Goal: Task Accomplishment & Management: Manage account settings

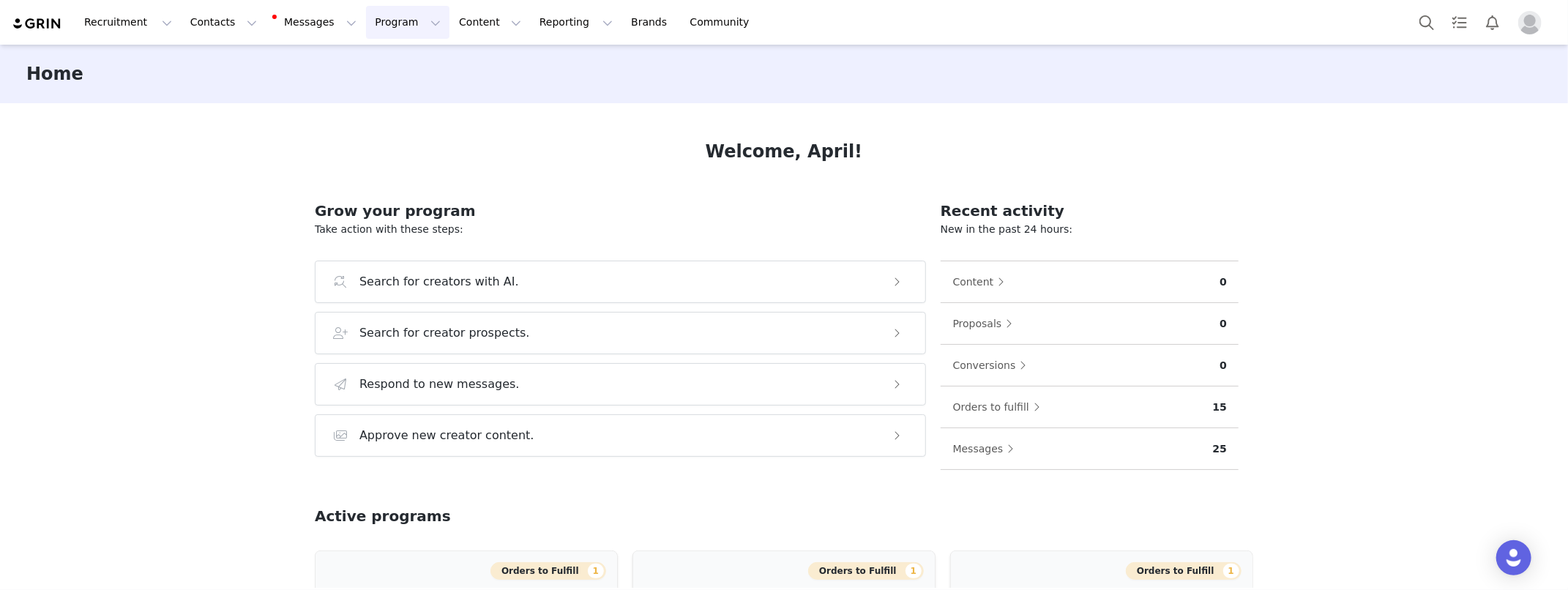
click at [366, 20] on button "Program Program" at bounding box center [407, 22] width 83 height 33
click at [376, 57] on p "Activations" at bounding box center [383, 64] width 56 height 15
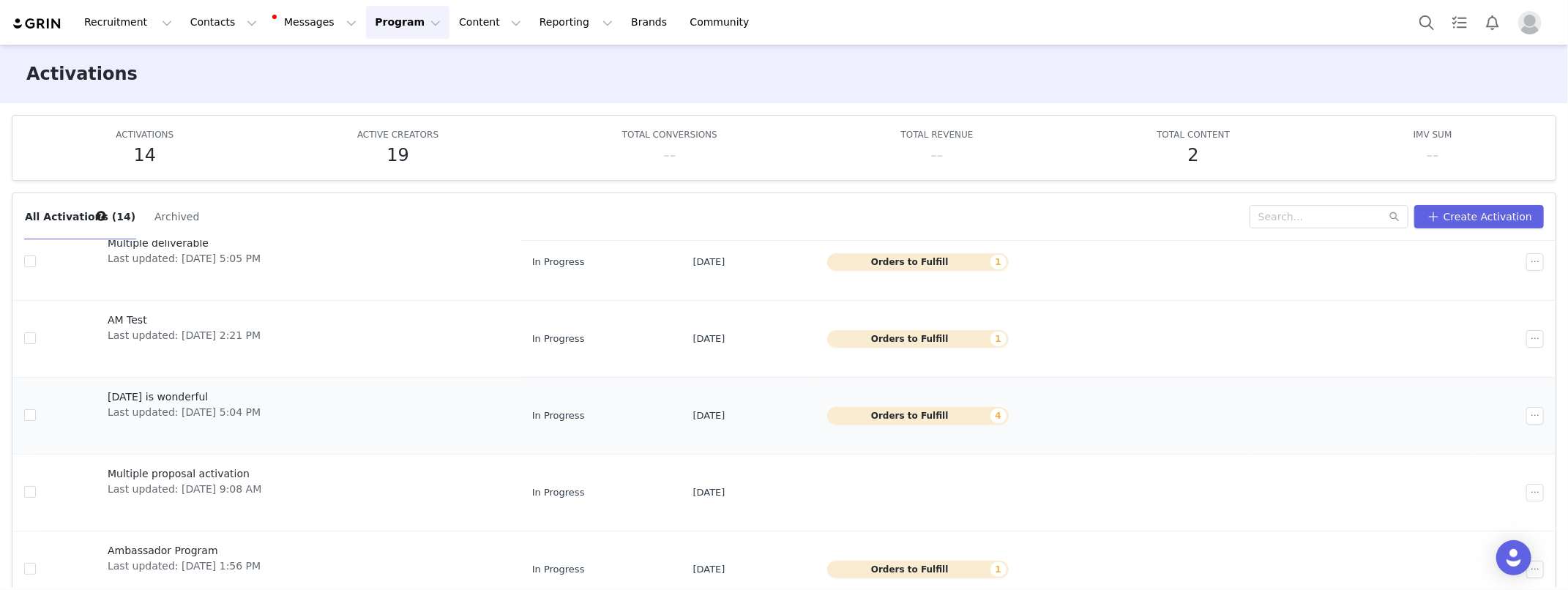
scroll to position [285, 0]
click at [212, 396] on span "Thursday is wonderful" at bounding box center [184, 394] width 153 height 15
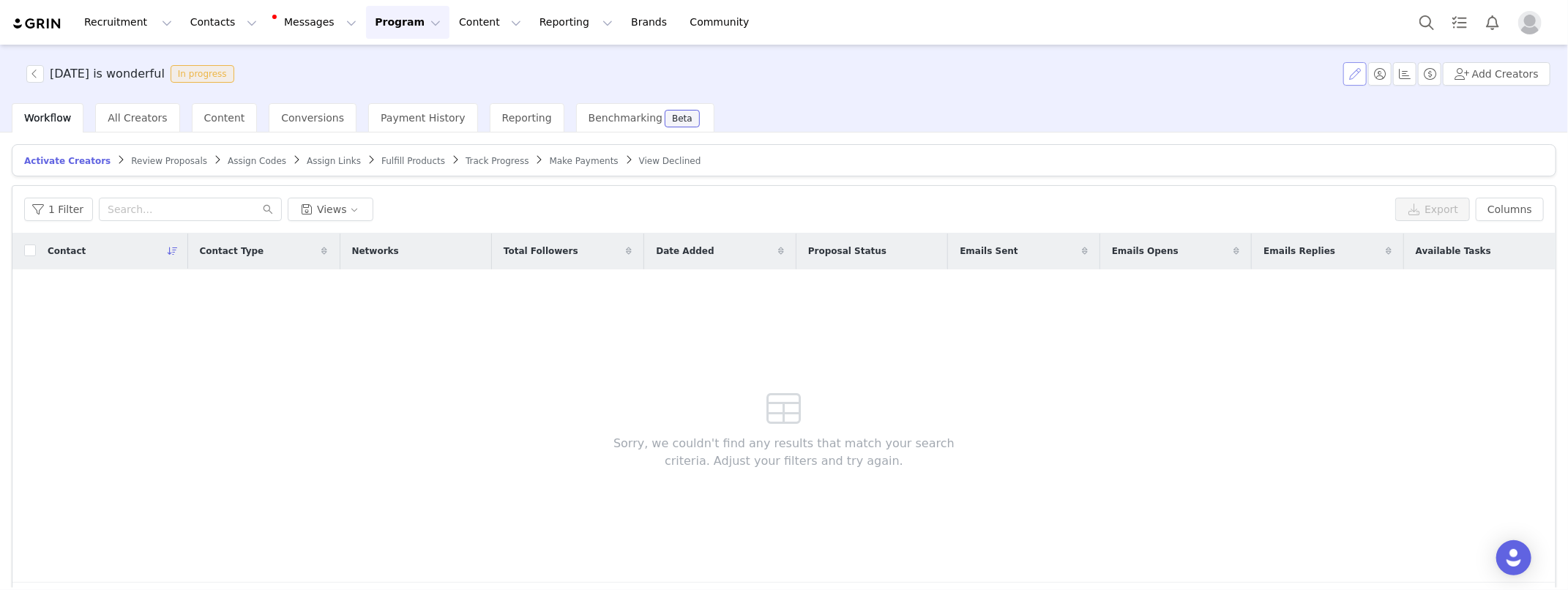
click at [1352, 72] on button "button" at bounding box center [1354, 73] width 24 height 24
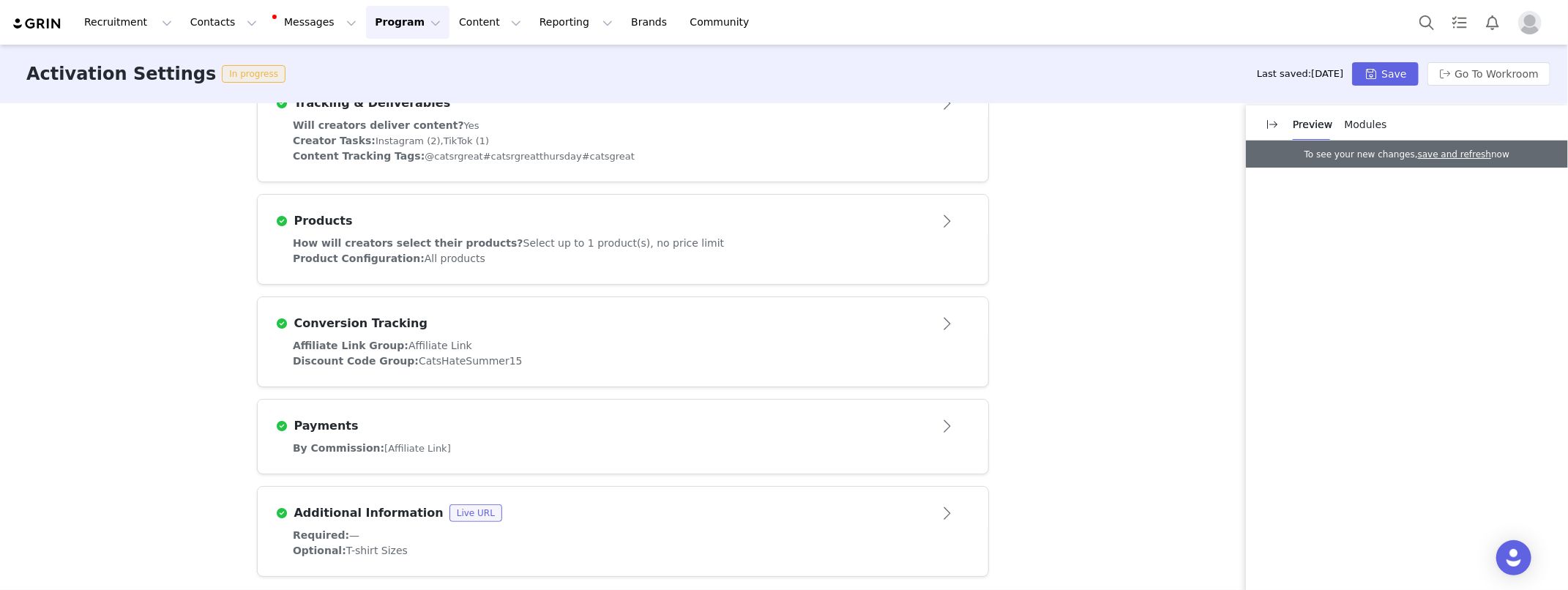
scroll to position [503, 0]
click at [1507, 76] on button "Go To Workroom" at bounding box center [1489, 73] width 123 height 24
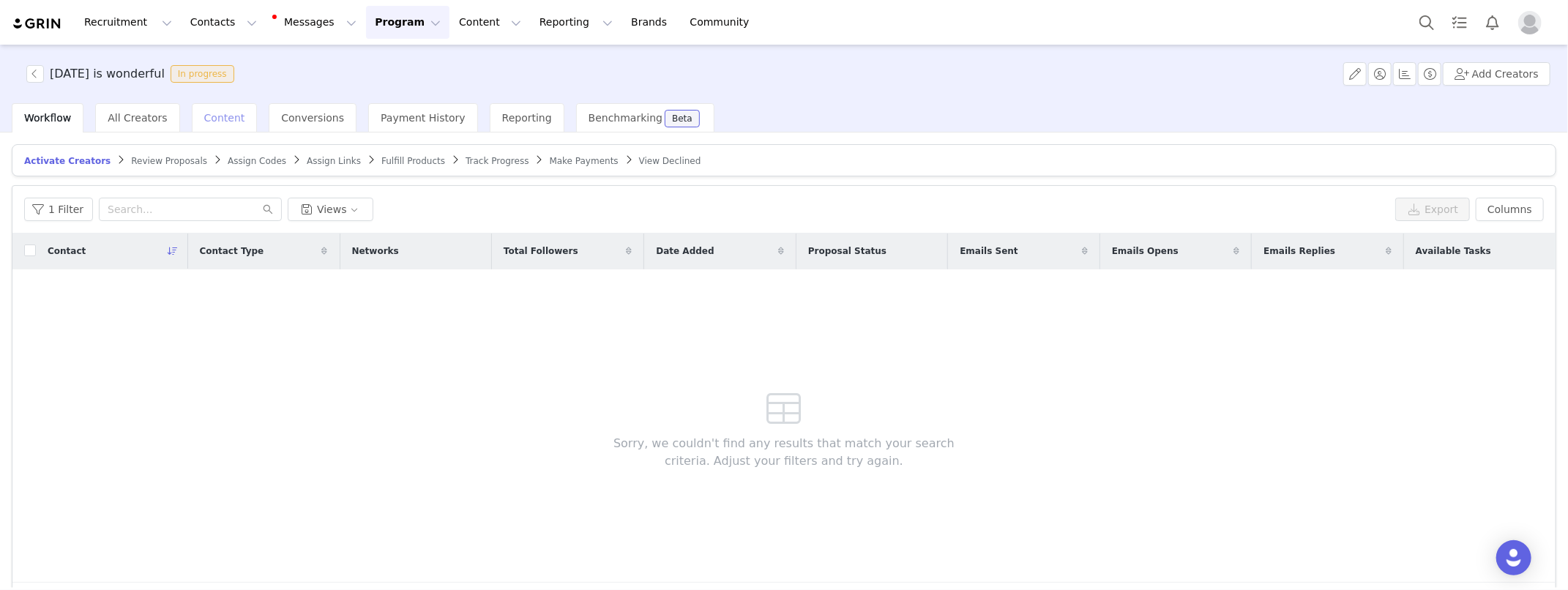
click at [225, 126] on div "Content" at bounding box center [224, 118] width 66 height 29
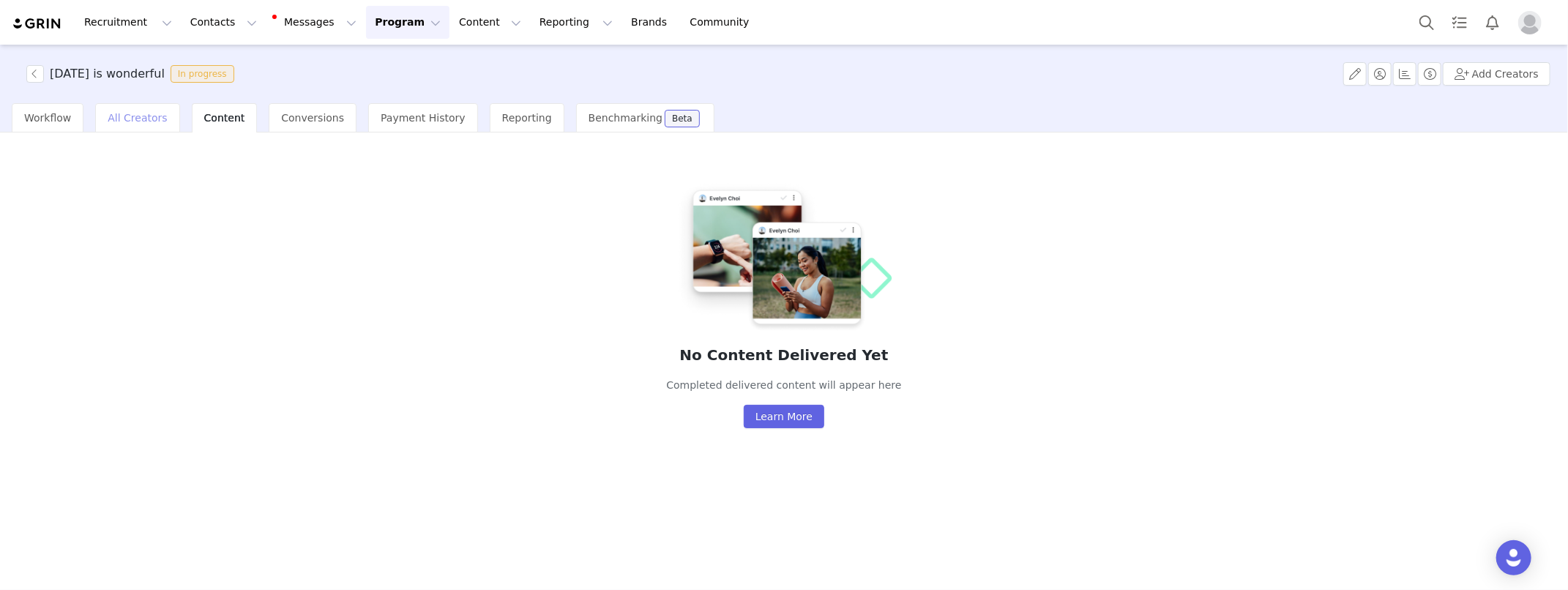
click at [155, 119] on span "All Creators" at bounding box center [137, 117] width 59 height 11
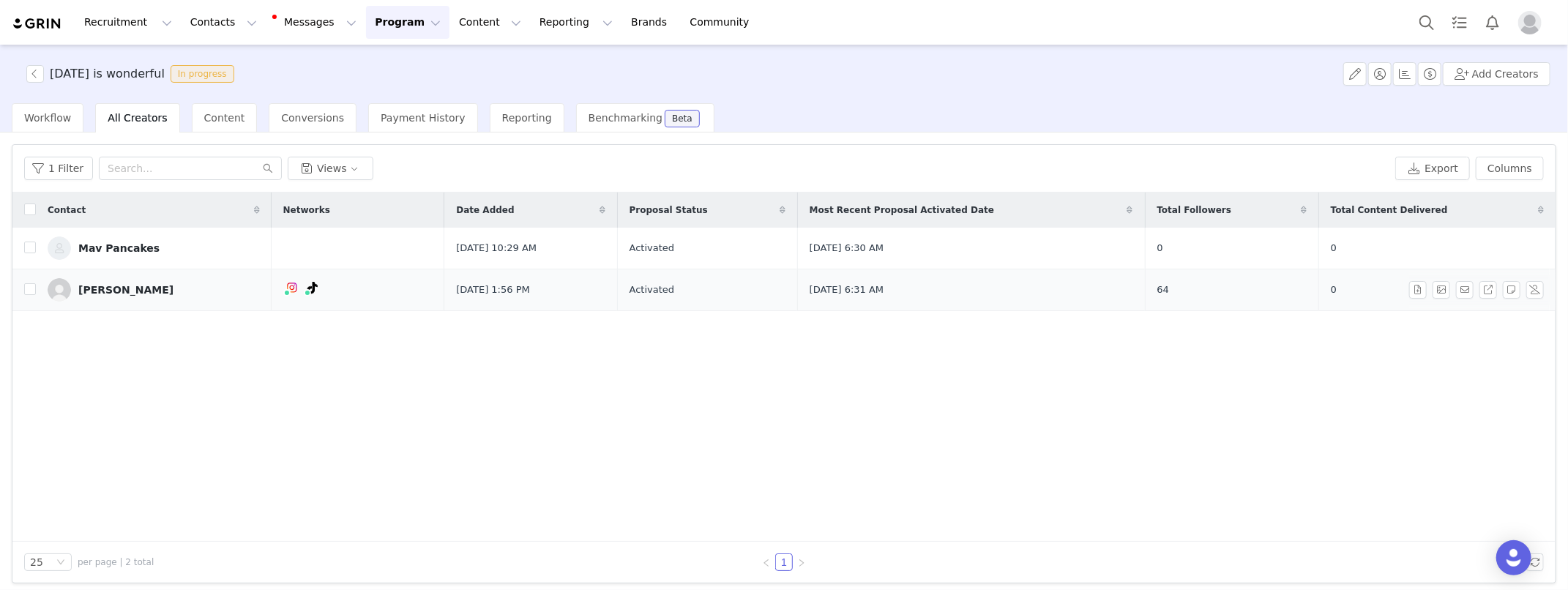
click at [119, 288] on div "Joey Pancakes" at bounding box center [126, 290] width 95 height 11
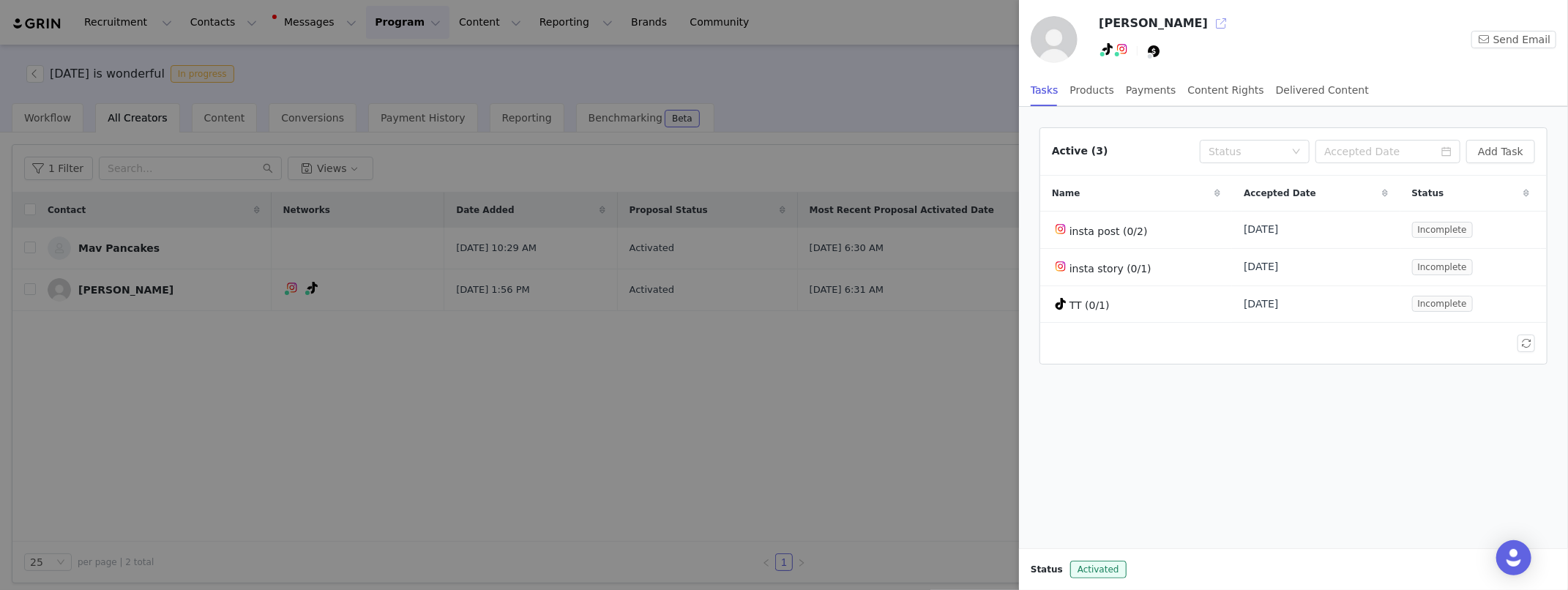
click at [1209, 28] on button "button" at bounding box center [1221, 23] width 24 height 24
click at [900, 86] on div at bounding box center [784, 295] width 1568 height 590
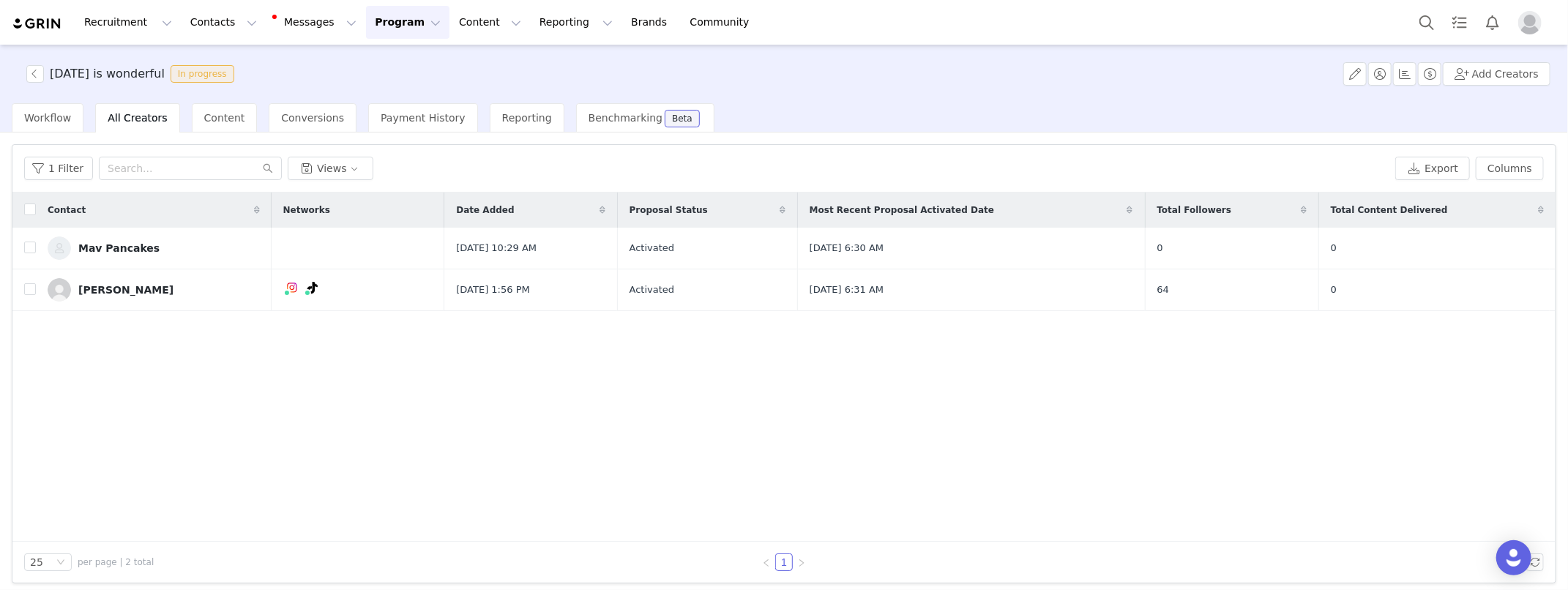
click at [1540, 22] on img "Profile" at bounding box center [1530, 22] width 24 height 24
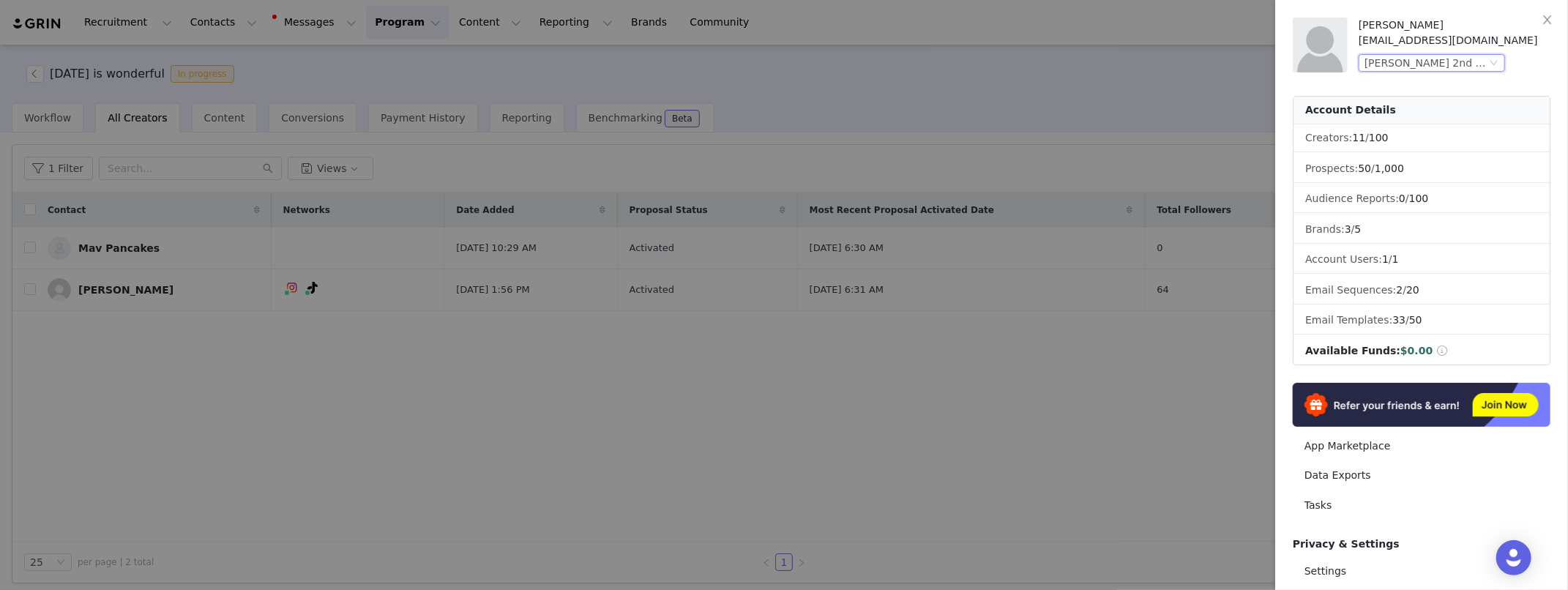
click at [1429, 65] on div "April Ray's 2nd GRIN Account" at bounding box center [1425, 63] width 122 height 16
click at [1415, 88] on li "Grin Demo" at bounding box center [1461, 89] width 205 height 24
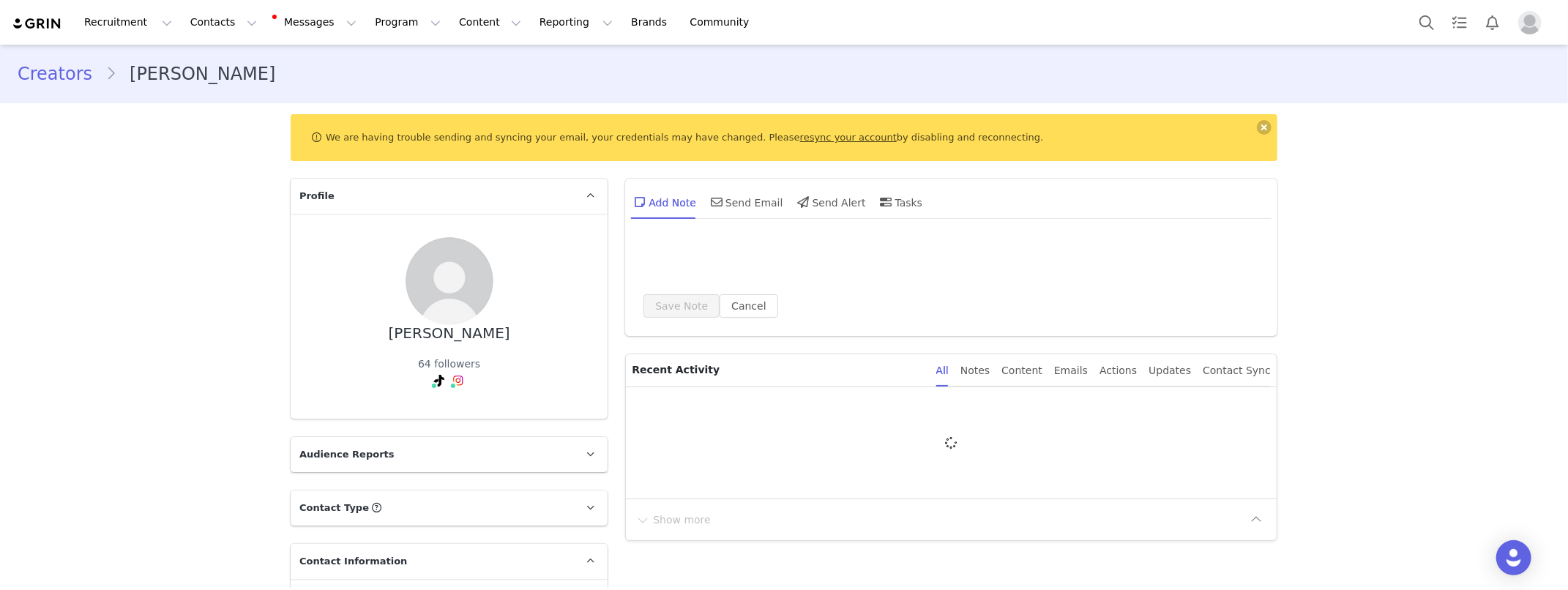
type input "+1 ([GEOGRAPHIC_DATA])"
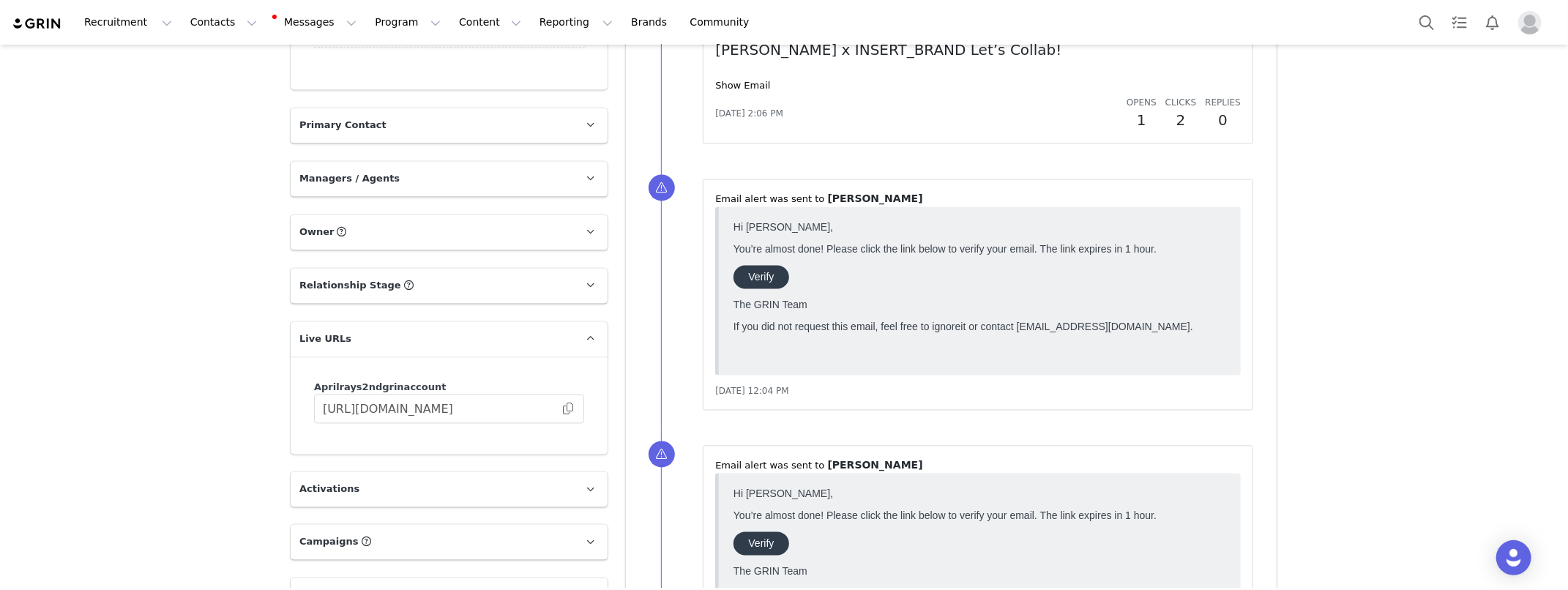
scroll to position [2061, 0]
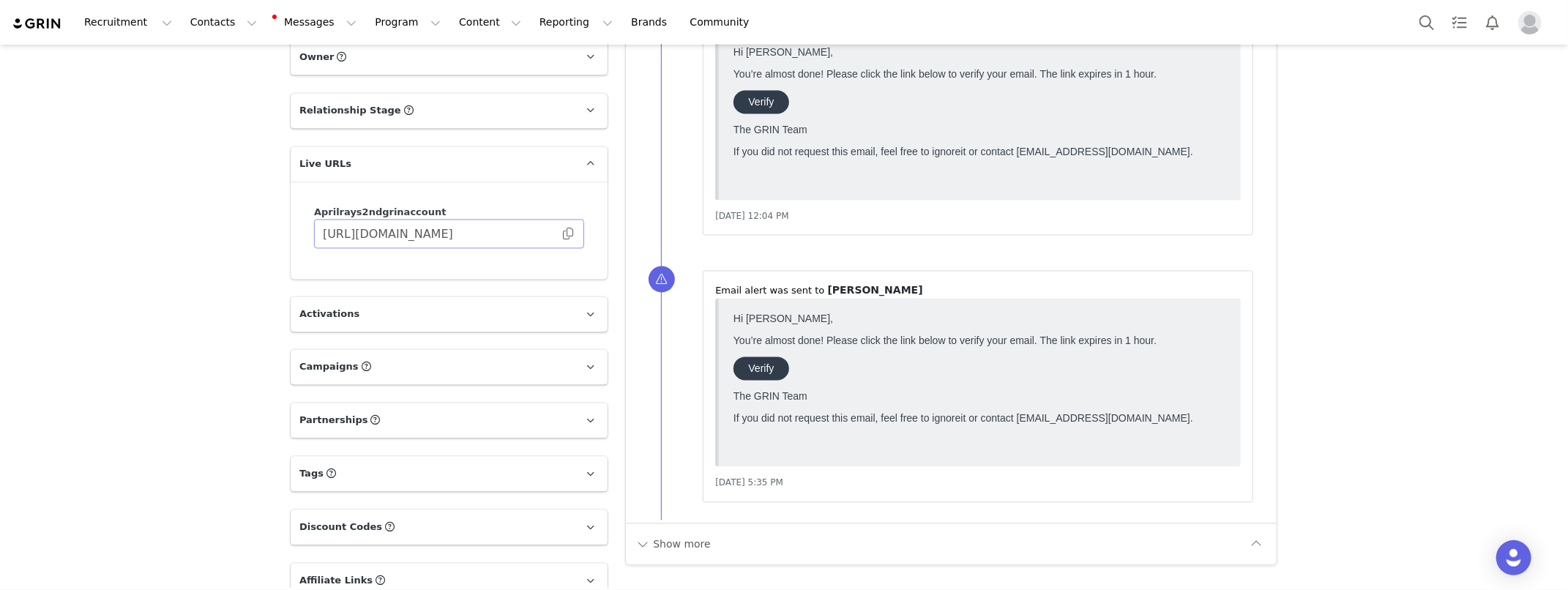
click at [566, 234] on span at bounding box center [568, 234] width 15 height 0
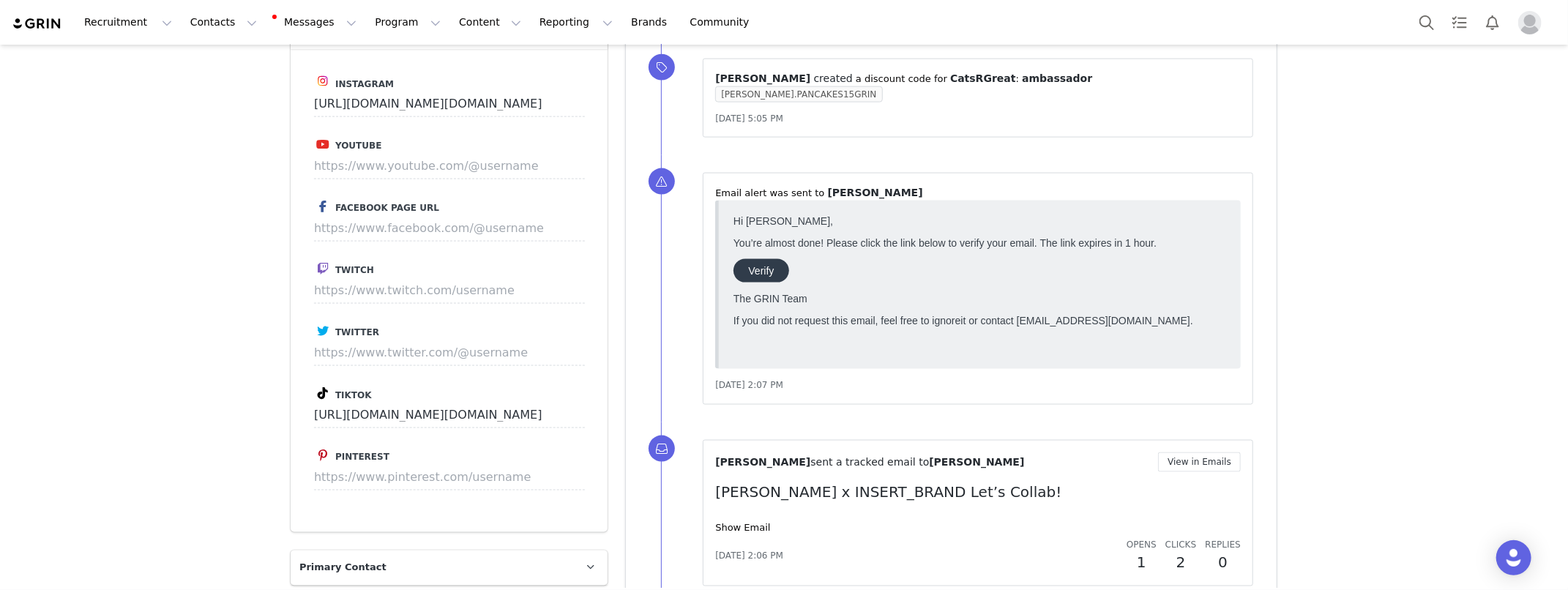
scroll to position [1387, 0]
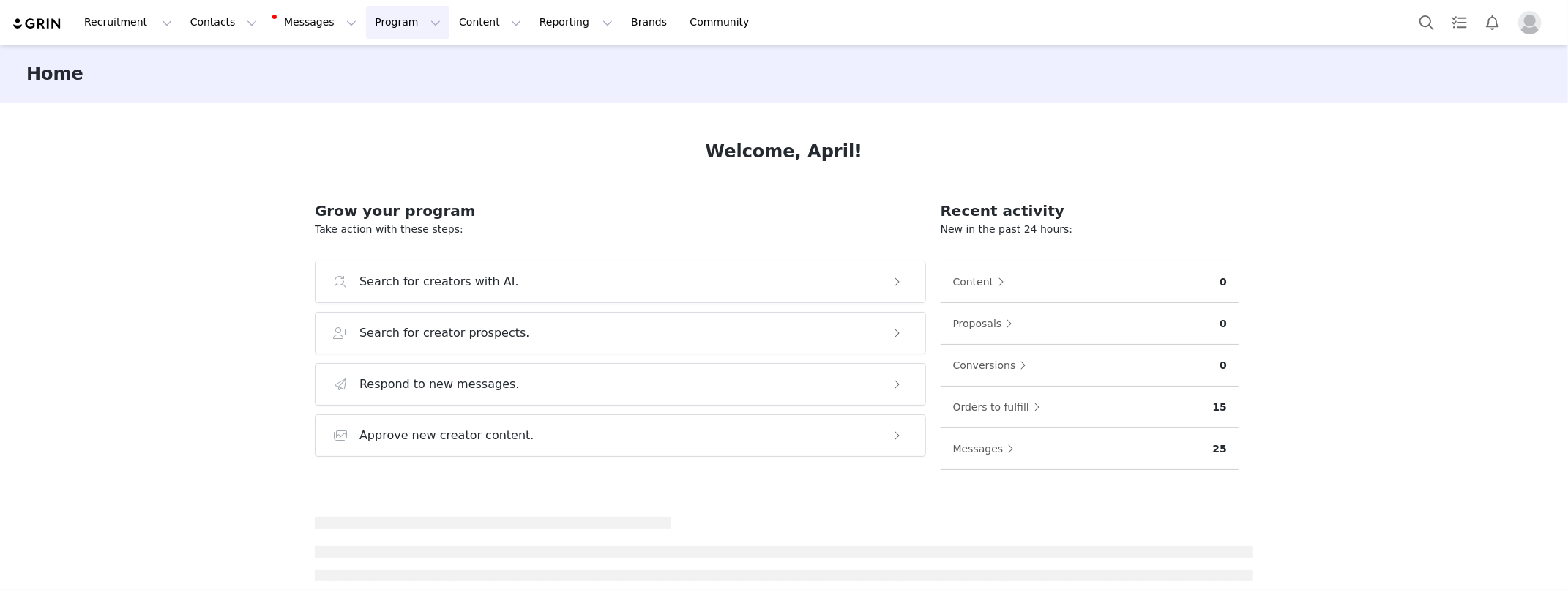
click at [377, 29] on button "Program Program" at bounding box center [407, 22] width 83 height 33
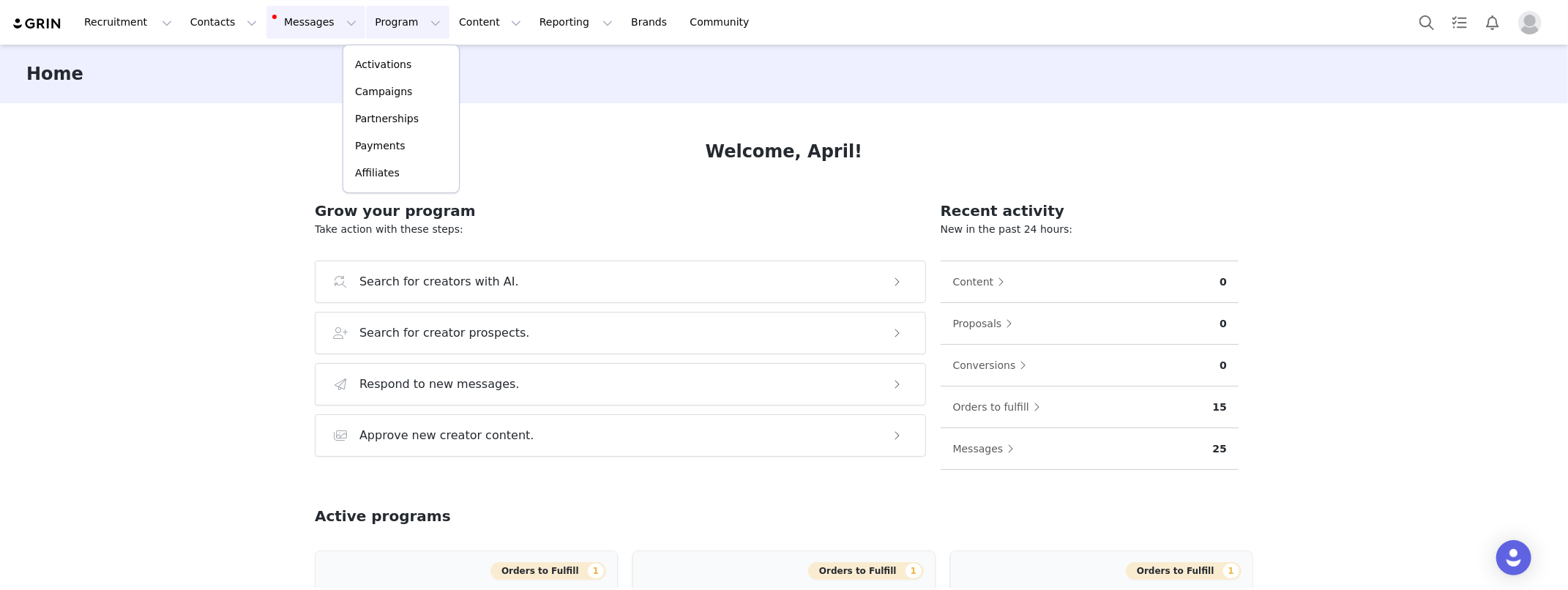
click at [271, 25] on button "Messages Messages" at bounding box center [315, 22] width 99 height 33
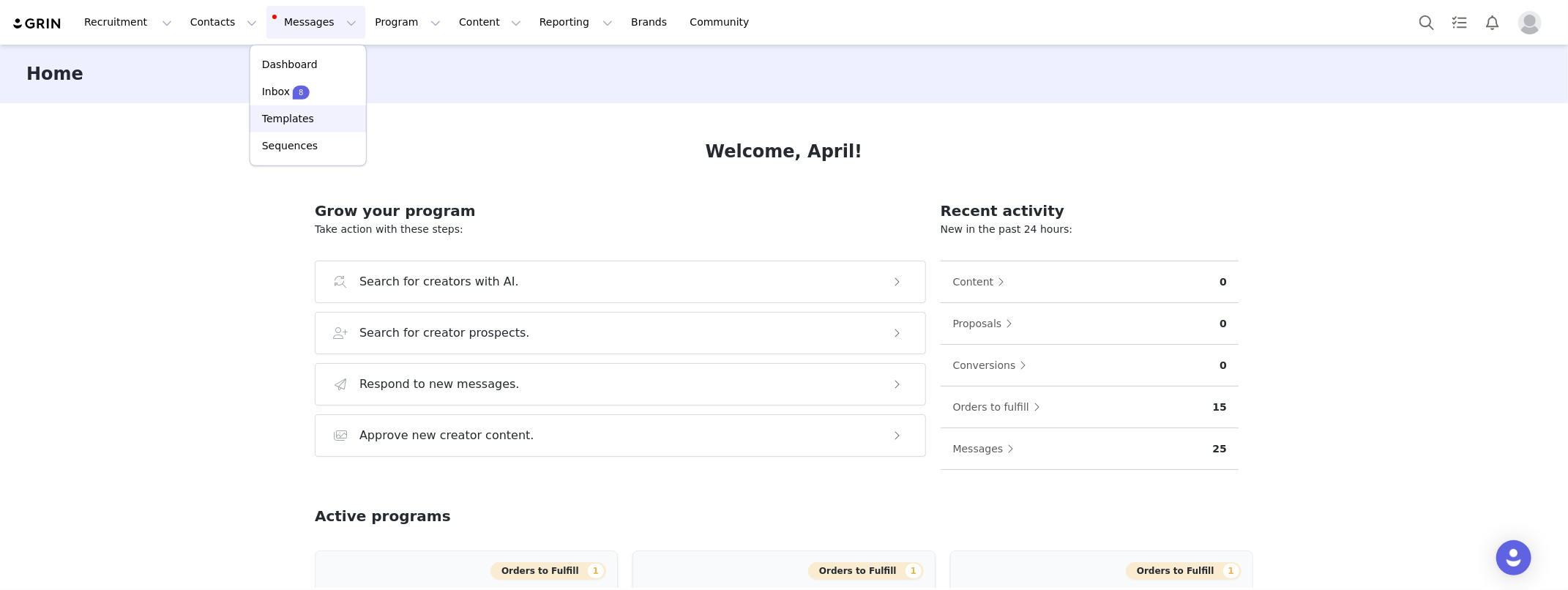
click at [302, 122] on p "Templates" at bounding box center [288, 119] width 52 height 15
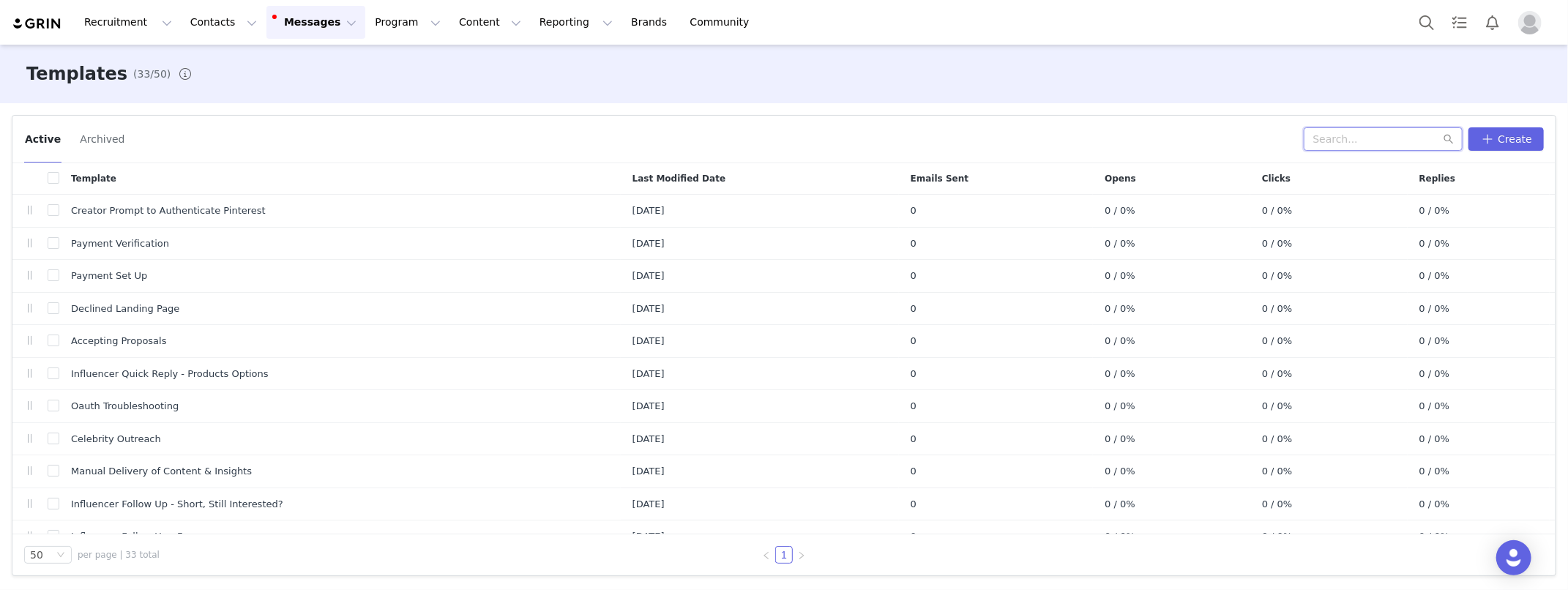
click at [1375, 142] on input "text" at bounding box center [1383, 139] width 159 height 24
type input "m"
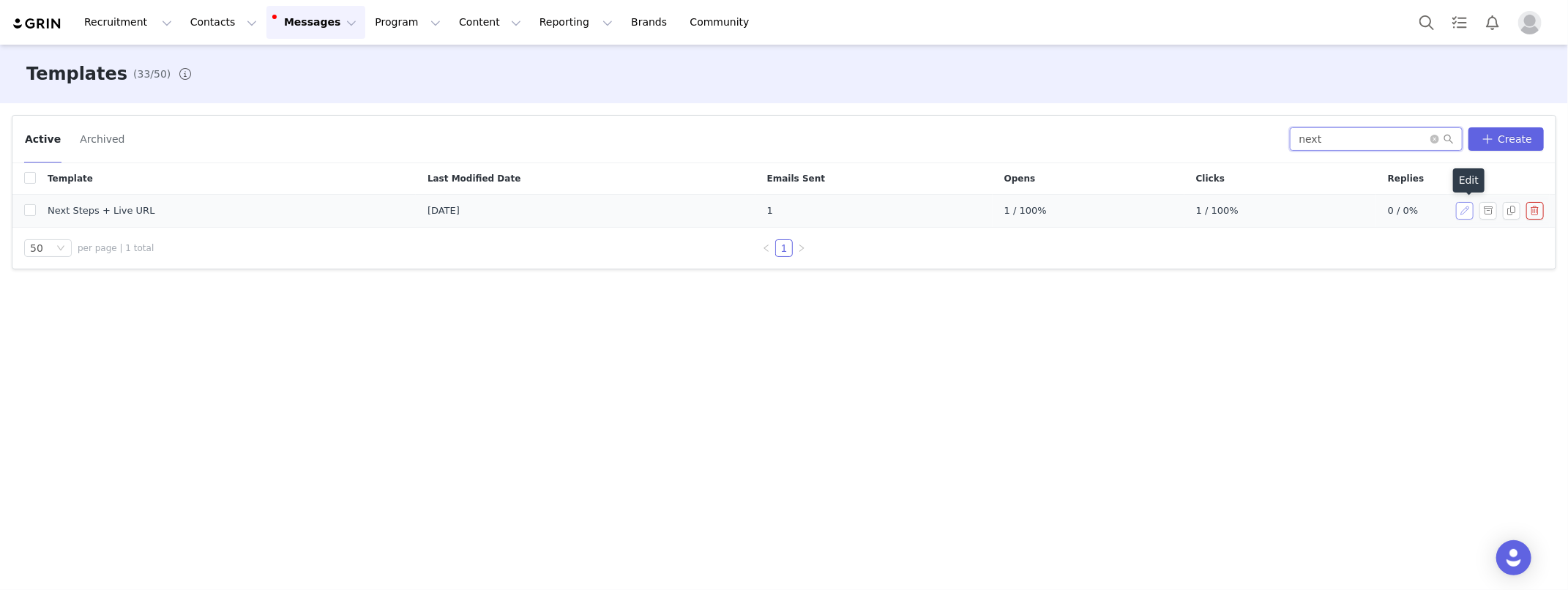
type input "next"
click at [1468, 214] on button "button" at bounding box center [1465, 211] width 18 height 18
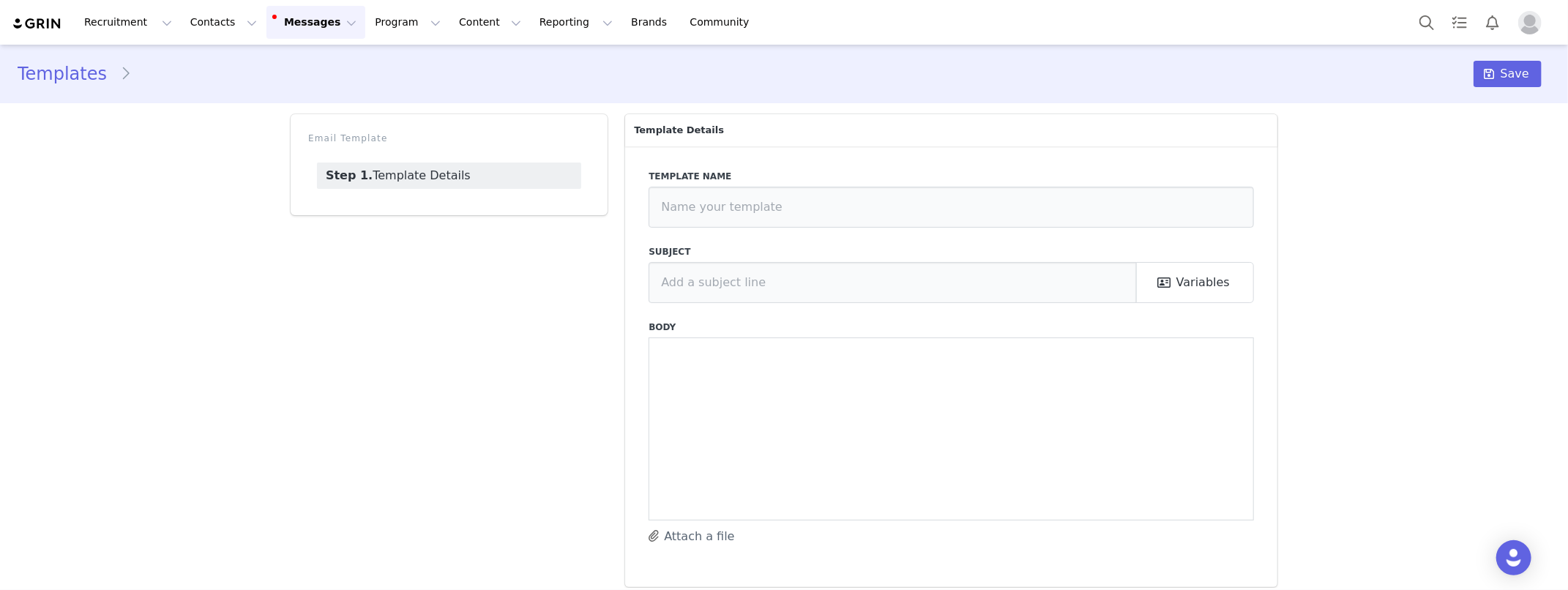
type input "Next Steps + Live URL"
type input "[first_name] x INSERT_BRAND Let’s Collab!"
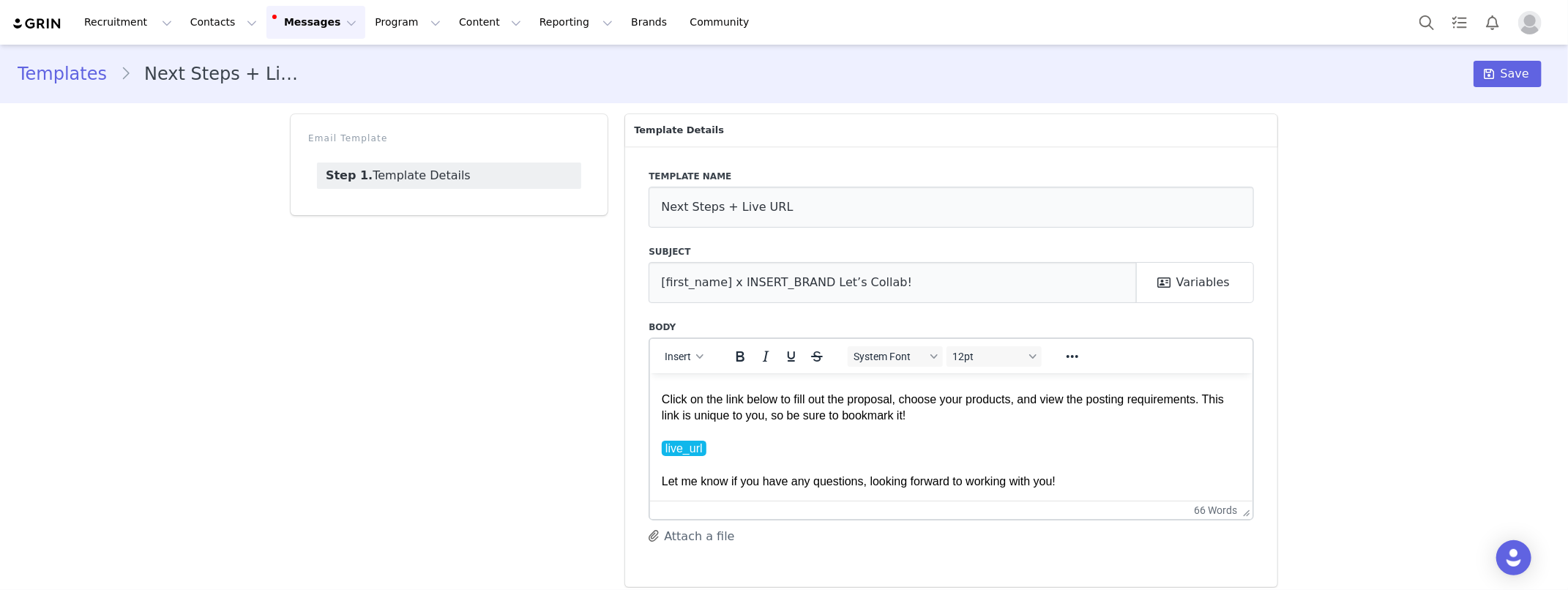
scroll to position [61, 0]
click at [253, 278] on div "Templates Next Steps + Live URL Save Email Template Step 1. Template Details Te…" at bounding box center [784, 321] width 1568 height 553
click at [277, 25] on button "Messages Messages" at bounding box center [315, 22] width 99 height 33
click at [287, 88] on p "Inbox" at bounding box center [276, 91] width 28 height 15
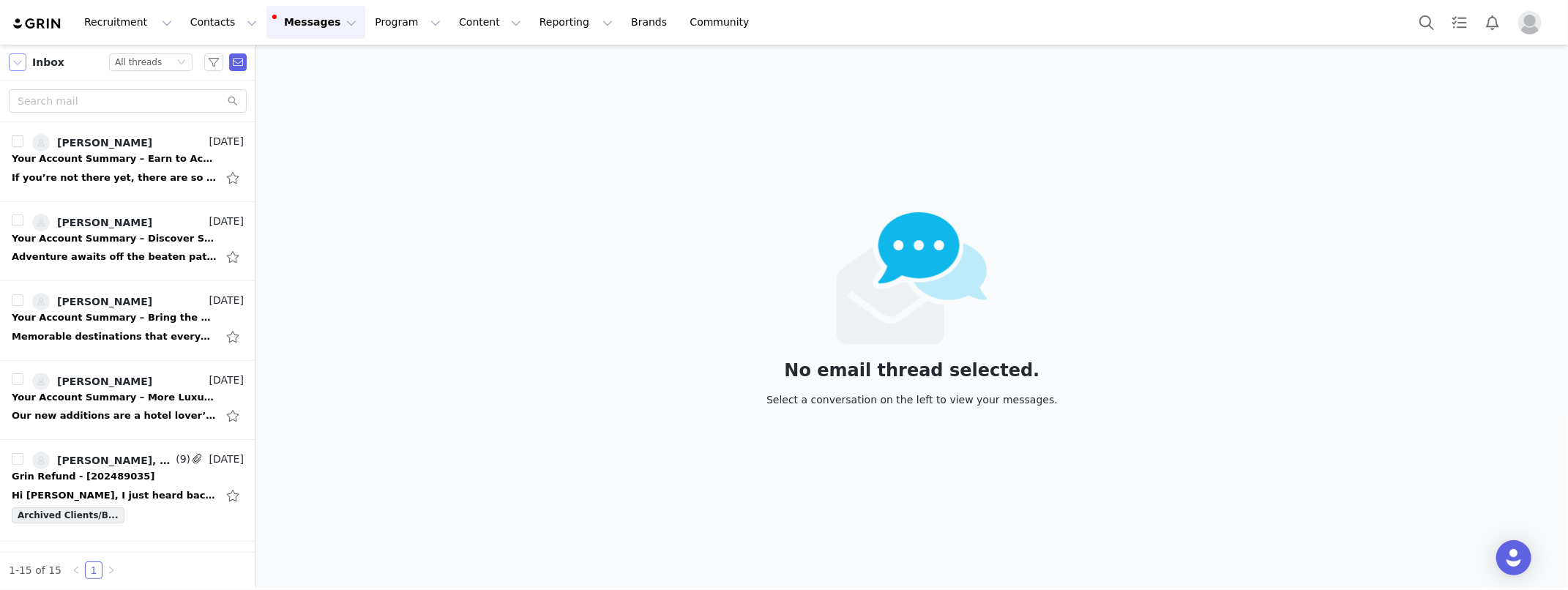
click at [16, 64] on button "button" at bounding box center [18, 63] width 18 height 18
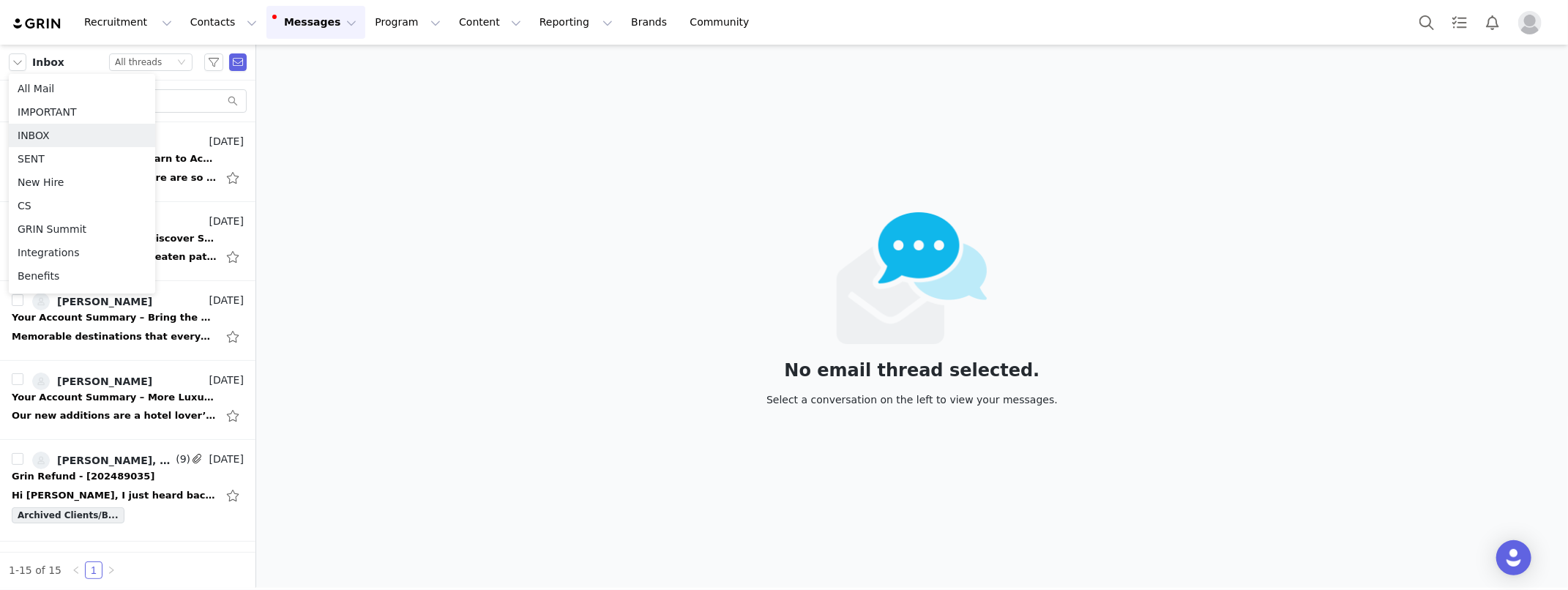
click at [324, 155] on div "No email thread selected. Select a conversation on the left to view your messag…" at bounding box center [912, 316] width 1312 height 544
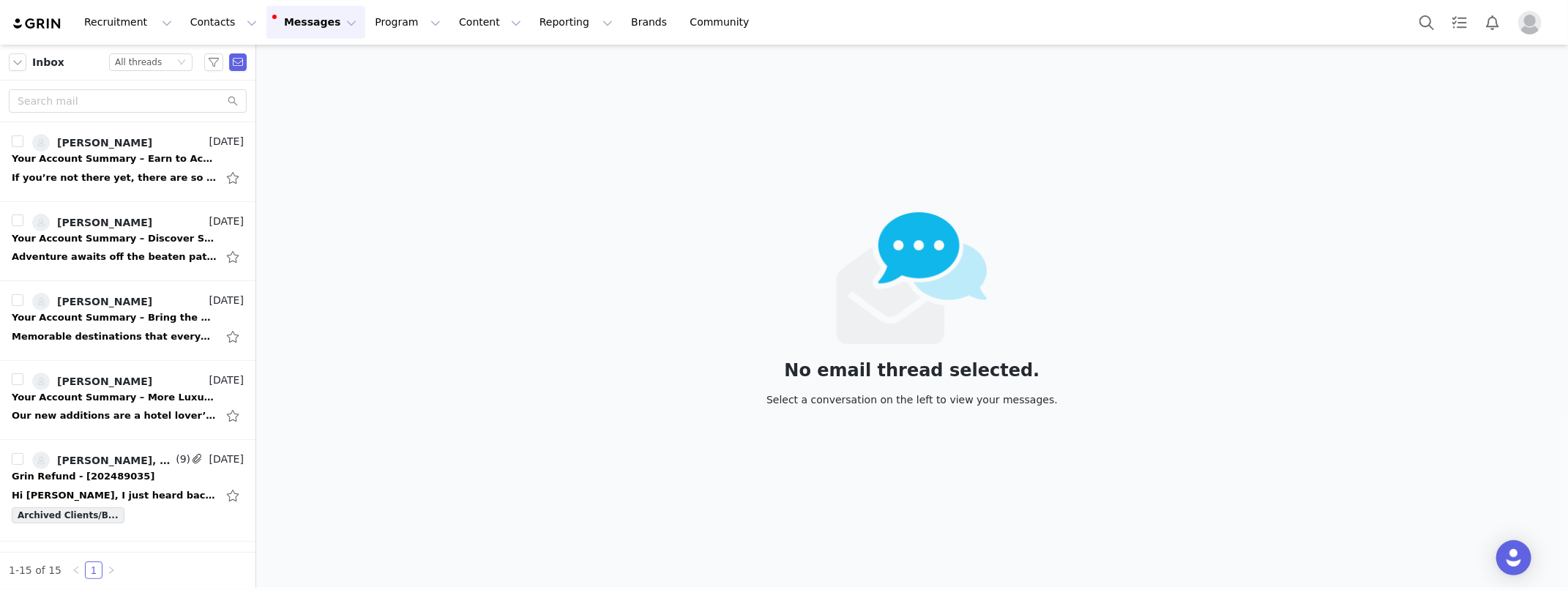
click at [1543, 22] on button "Profile" at bounding box center [1532, 22] width 46 height 24
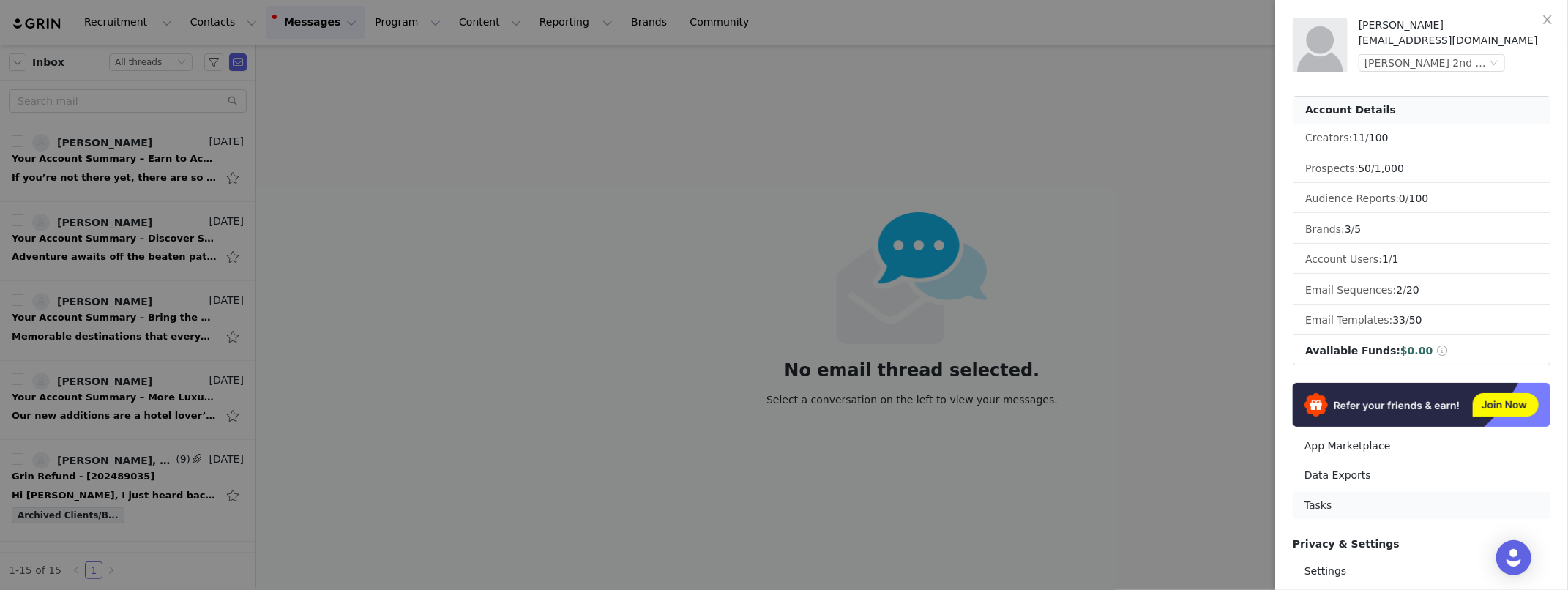
scroll to position [149, 0]
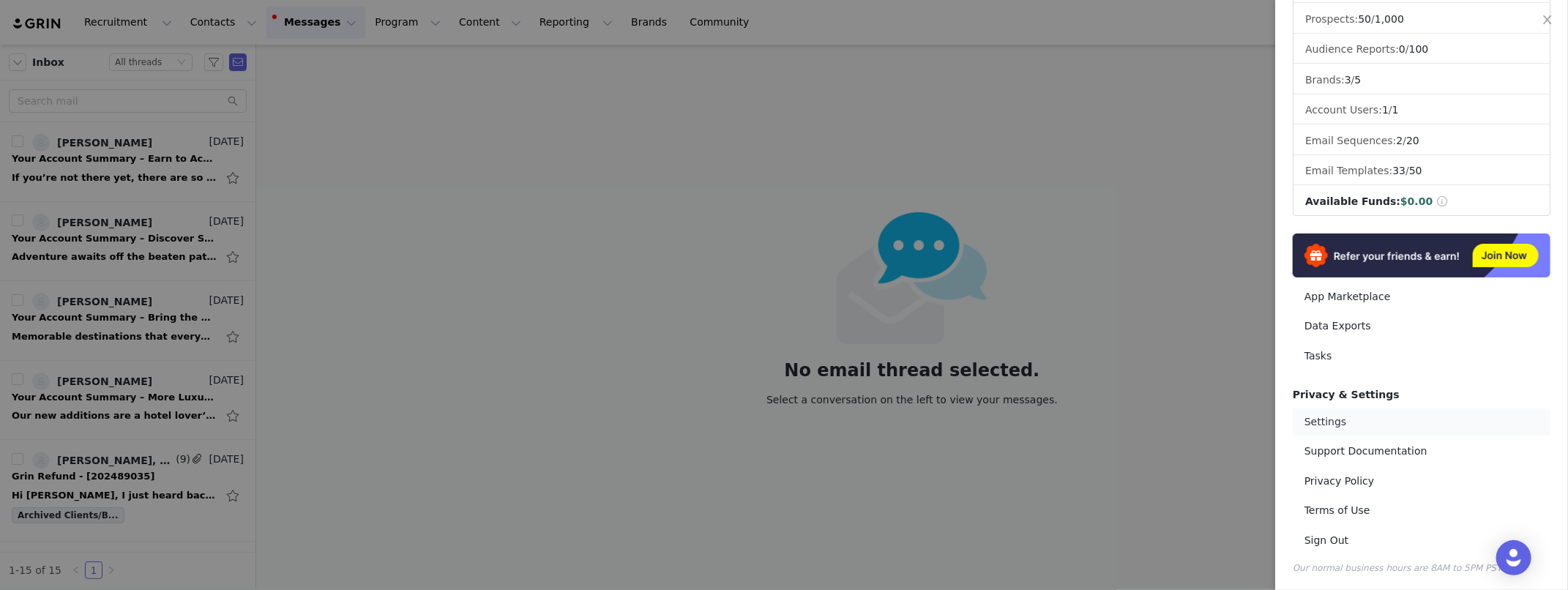
click at [1336, 422] on link "Settings" at bounding box center [1421, 421] width 258 height 27
select select "America/New_York"
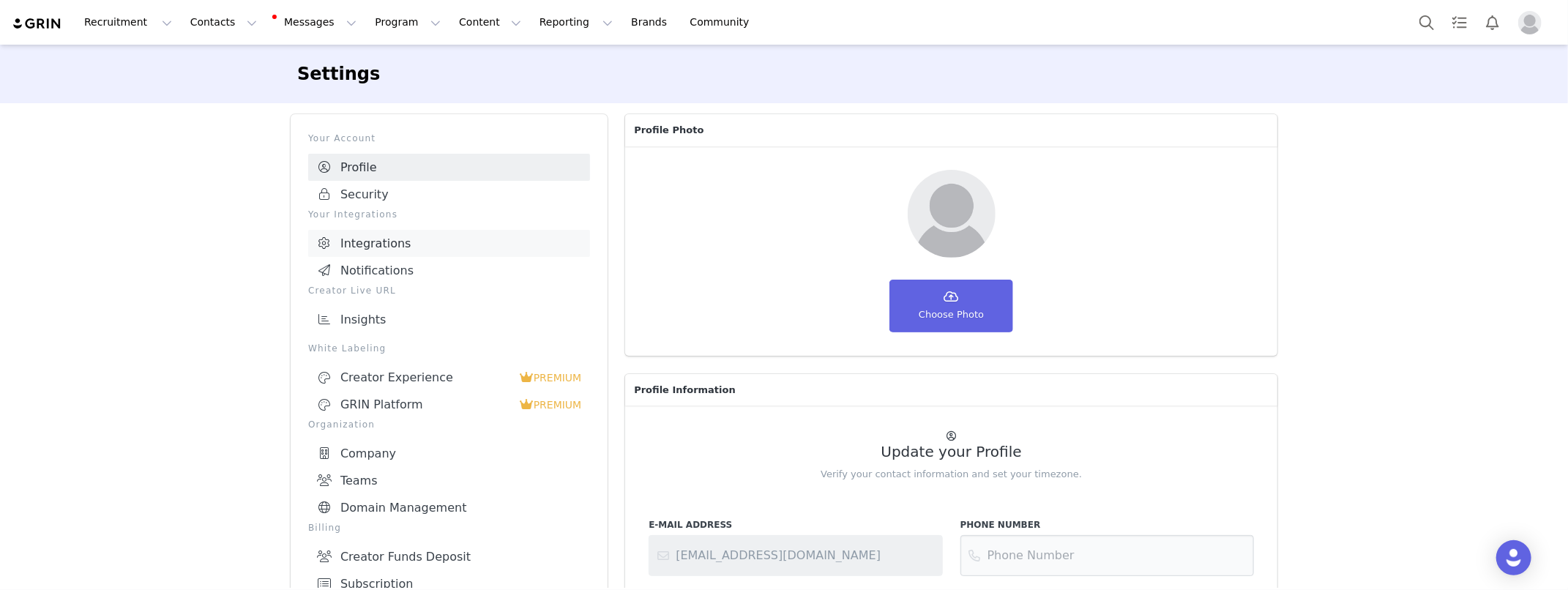
click at [368, 239] on link "Integrations" at bounding box center [449, 243] width 282 height 27
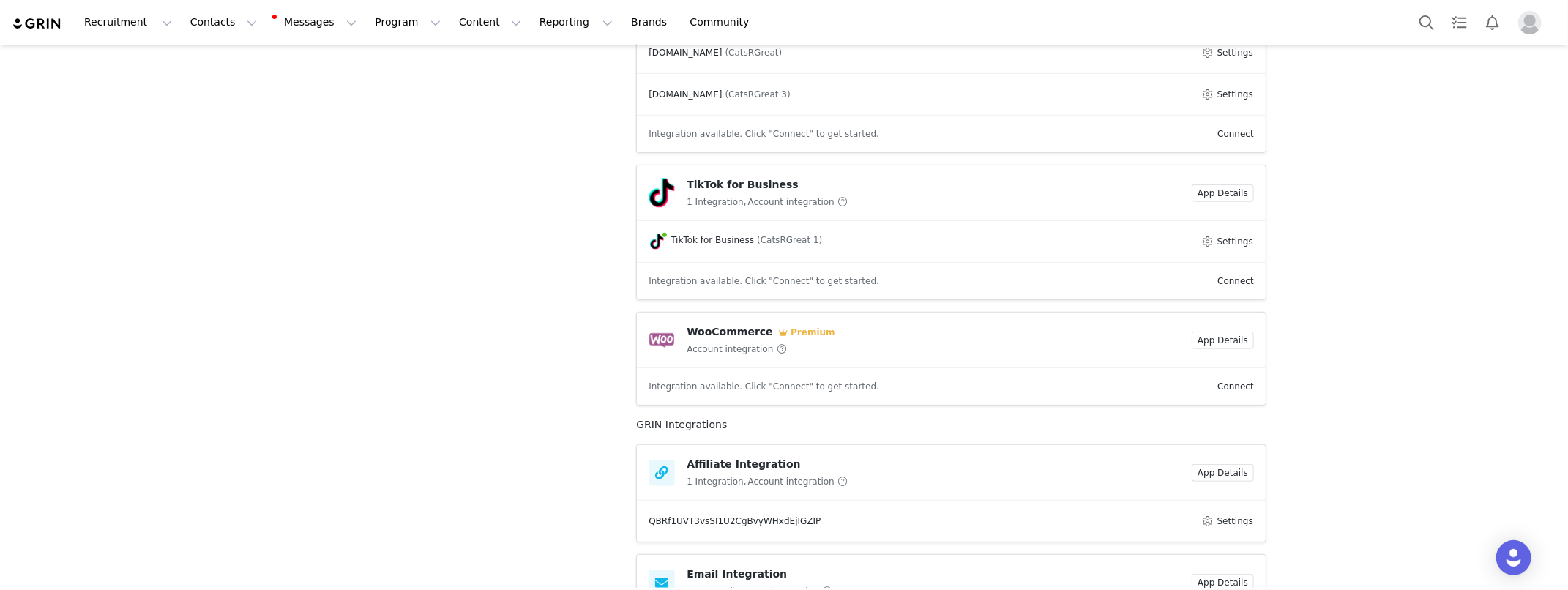
scroll to position [744, 0]
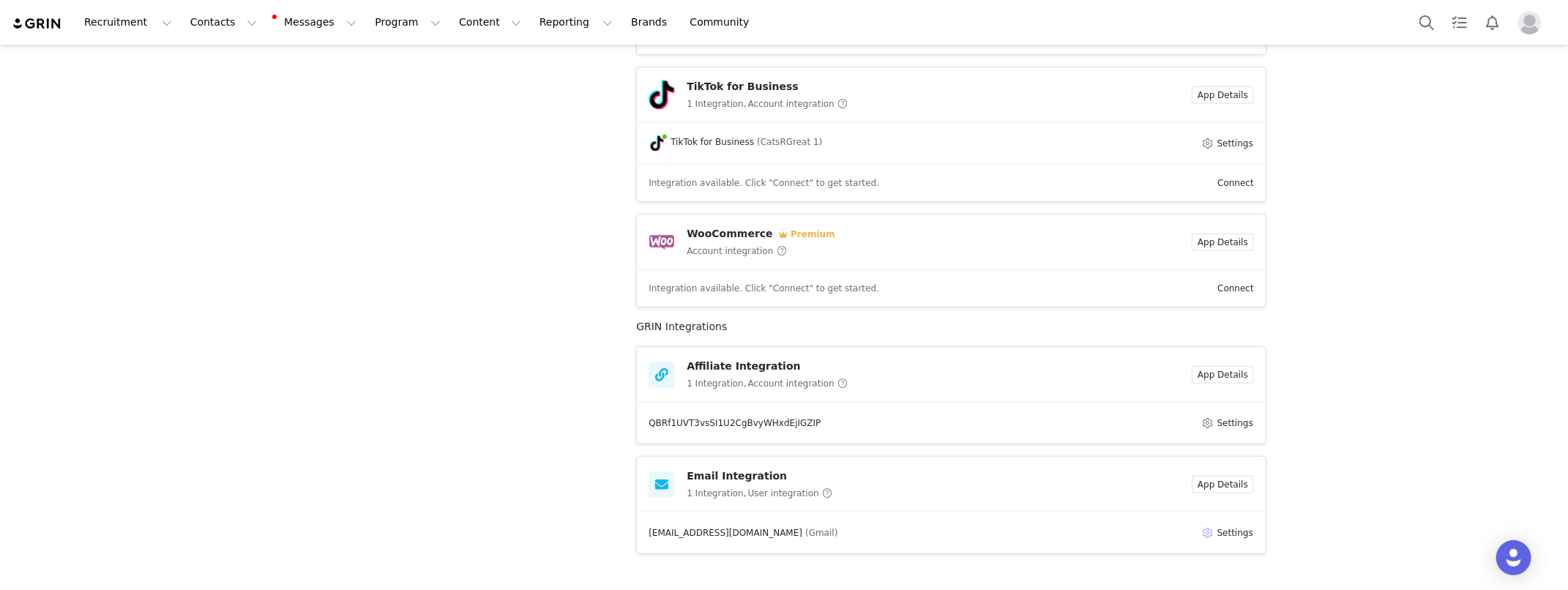
click at [1237, 539] on button "Settings" at bounding box center [1227, 533] width 54 height 18
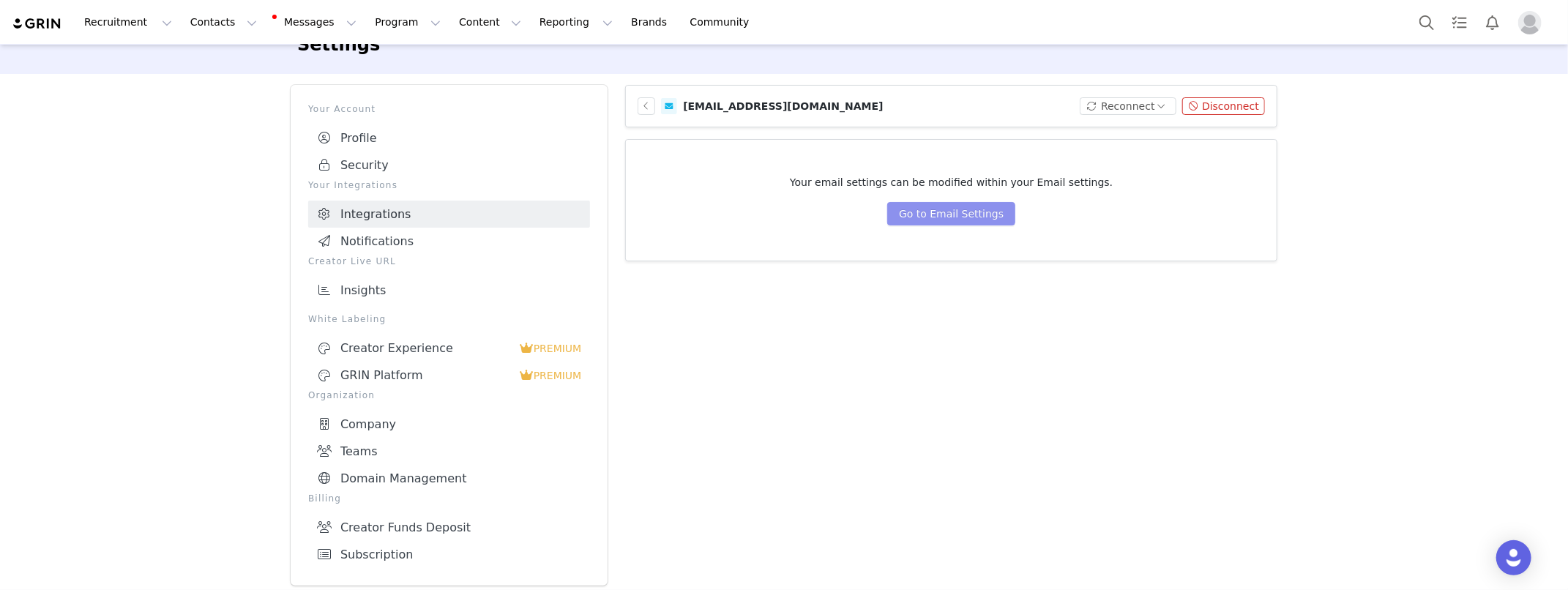
click at [983, 212] on button "Go to Email Settings" at bounding box center [951, 214] width 128 height 24
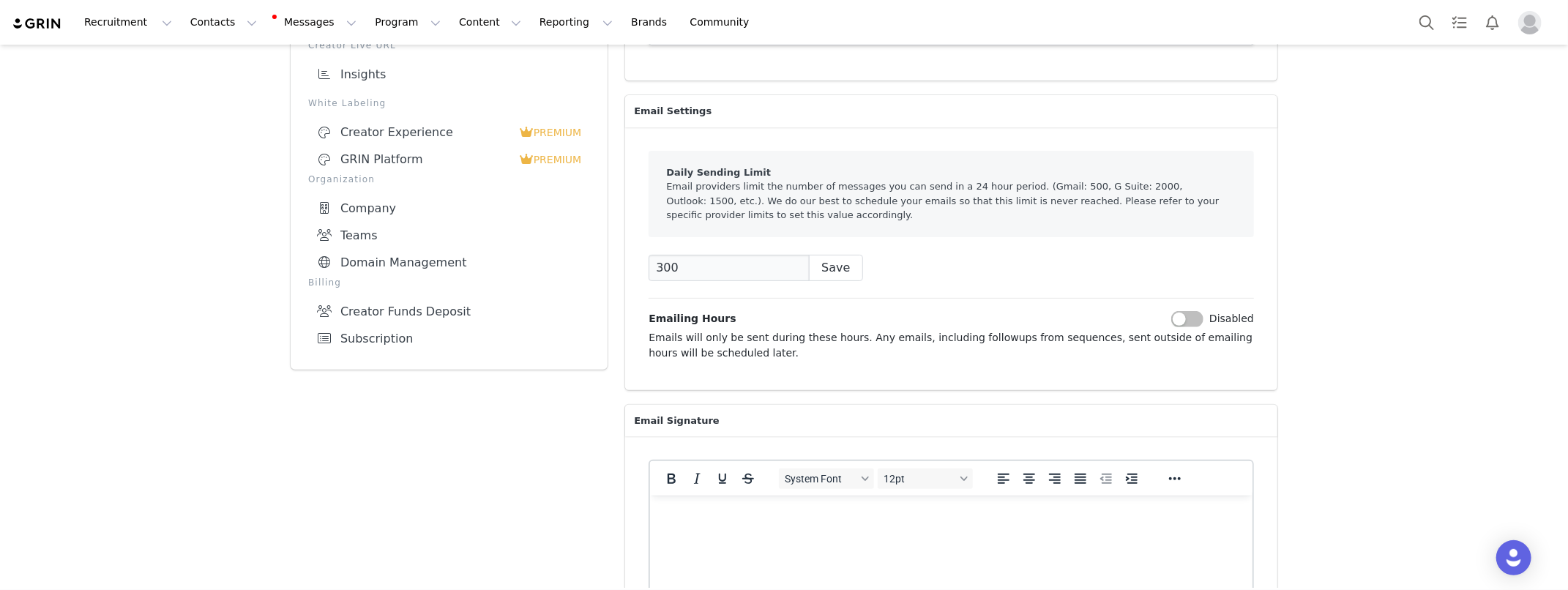
scroll to position [258, 0]
